Goal: Task Accomplishment & Management: Manage account settings

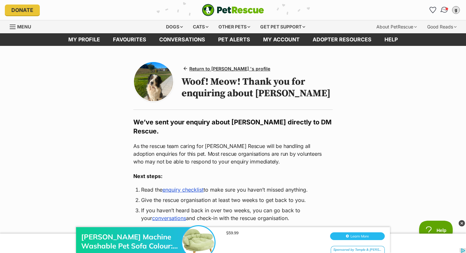
click at [443, 9] on img "Conversations" at bounding box center [444, 10] width 9 height 8
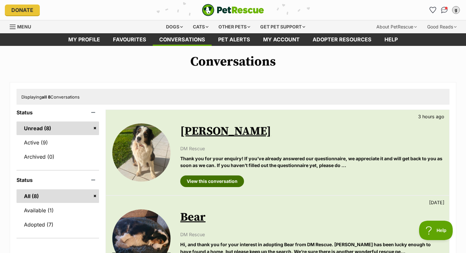
click at [229, 180] on link "View this conversation" at bounding box center [212, 182] width 64 height 12
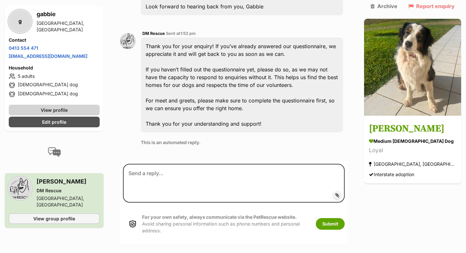
scroll to position [361, 0]
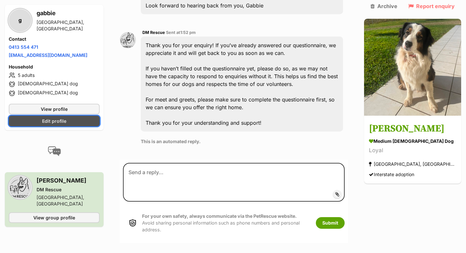
click at [43, 116] on link "Edit profile" at bounding box center [54, 121] width 91 height 11
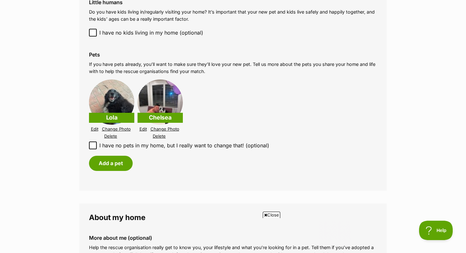
scroll to position [175, 0]
